Goal: Task Accomplishment & Management: Manage account settings

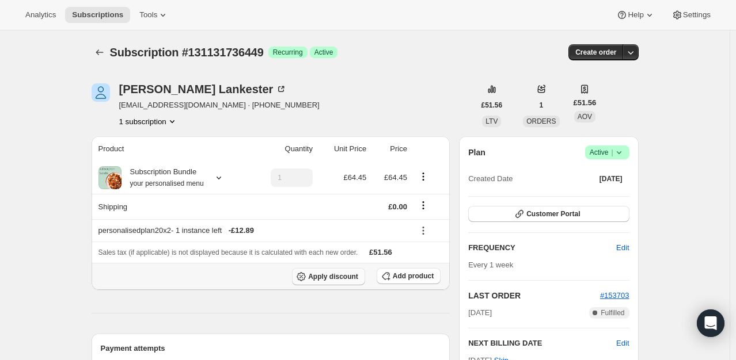
click at [335, 275] on span "Apply discount" at bounding box center [333, 276] width 50 height 9
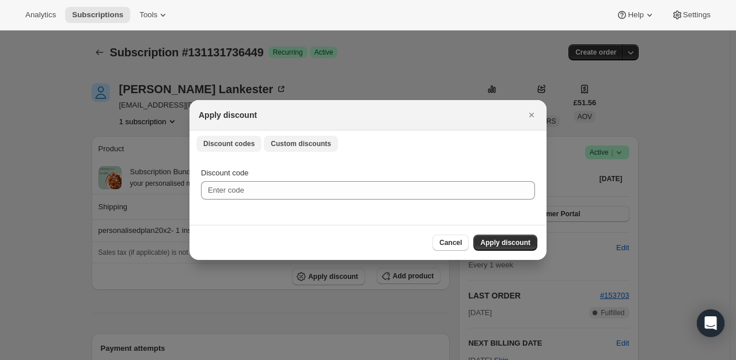
click at [287, 148] on span "Custom discounts" at bounding box center [301, 143] width 60 height 9
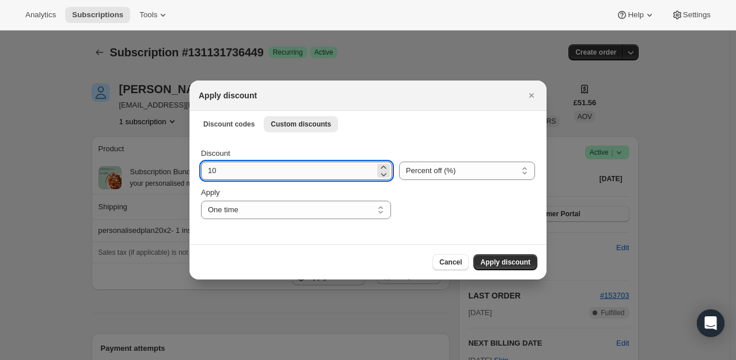
click at [246, 166] on input "10" at bounding box center [288, 171] width 174 height 18
type input "100"
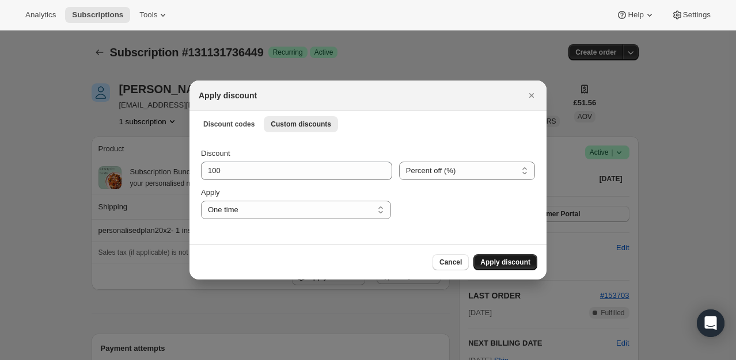
click at [505, 260] on span "Apply discount" at bounding box center [505, 262] width 50 height 9
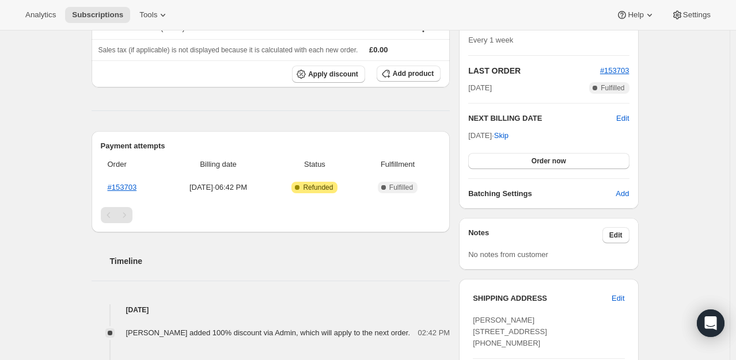
scroll to position [230, 0]
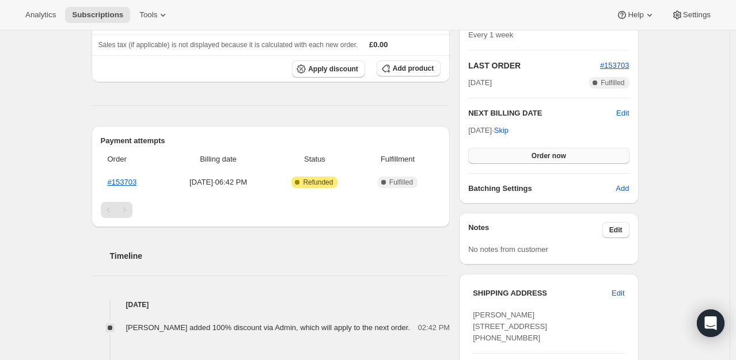
click at [576, 157] on button "Order now" at bounding box center [548, 156] width 161 height 16
click at [576, 157] on button "Click to confirm" at bounding box center [548, 156] width 161 height 16
